Goal: Find specific page/section: Find specific page/section

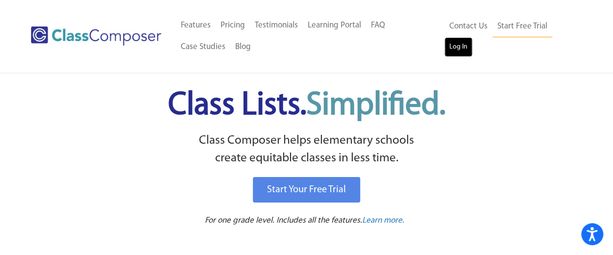
click at [463, 49] on link "Log In" at bounding box center [459, 47] width 28 height 20
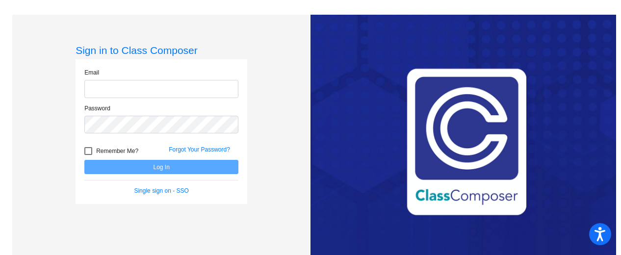
type input "[EMAIL_ADDRESS][DOMAIN_NAME]"
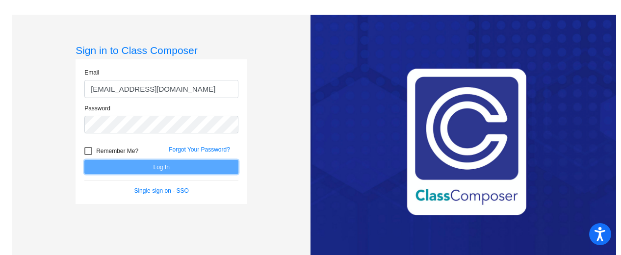
click at [155, 171] on button "Log In" at bounding box center [161, 167] width 154 height 14
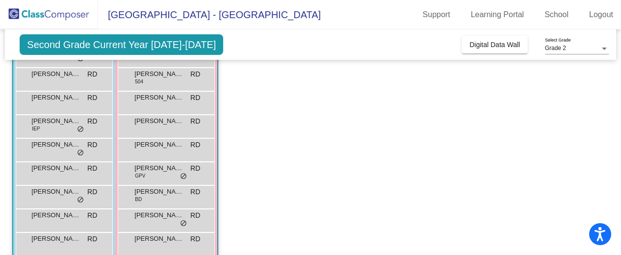
scroll to position [114, 0]
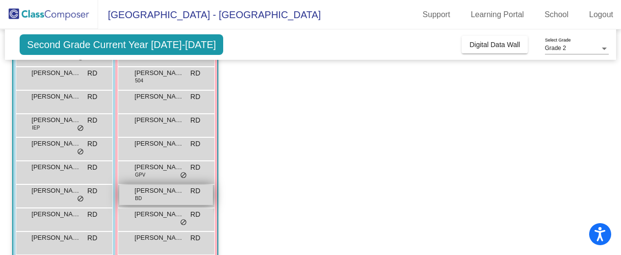
click at [171, 194] on span "[PERSON_NAME] [PERSON_NAME]" at bounding box center [158, 191] width 49 height 10
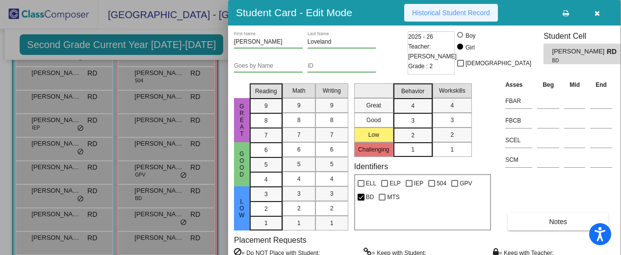
click at [436, 12] on span "Historical Student Record" at bounding box center [451, 13] width 78 height 8
